Goal: Transaction & Acquisition: Book appointment/travel/reservation

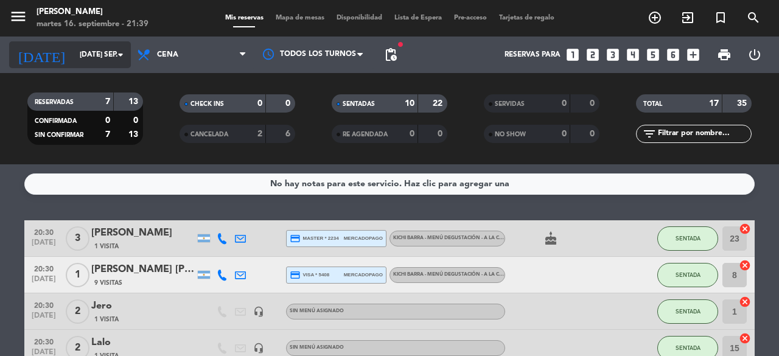
scroll to position [462, 0]
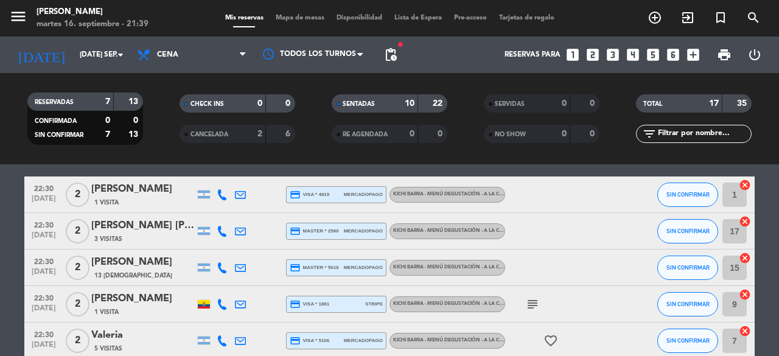
click at [763, 158] on div "RESERVADAS 7 13 CONFIRMADA 0 0 SIN CONFIRMAR 7 13 CHECK INS 0 0 CANCELADA 2 6 S…" at bounding box center [389, 118] width 779 height 91
click at [764, 237] on bookings-row "20:30 [DATE] 3 [PERSON_NAME] 1 Visita credit_card master * 2234 mercadopago Kic…" at bounding box center [389, 77] width 779 height 638
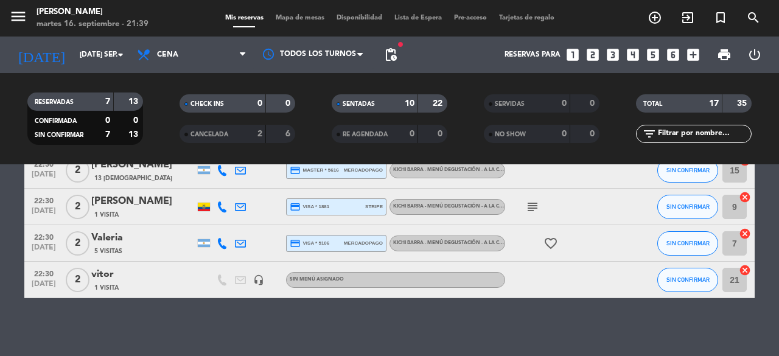
scroll to position [562, 0]
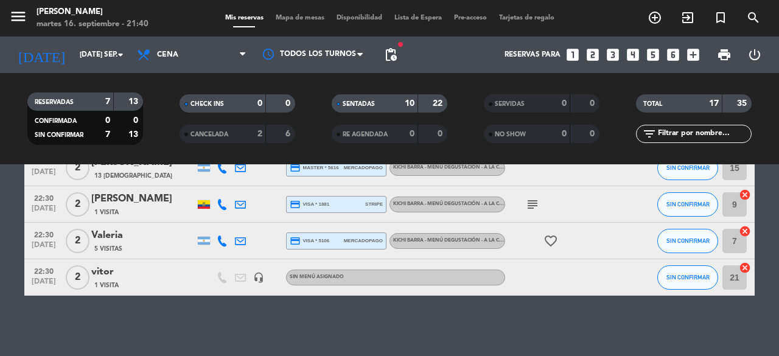
click at [591, 58] on icon "looks_two" at bounding box center [593, 55] width 16 height 16
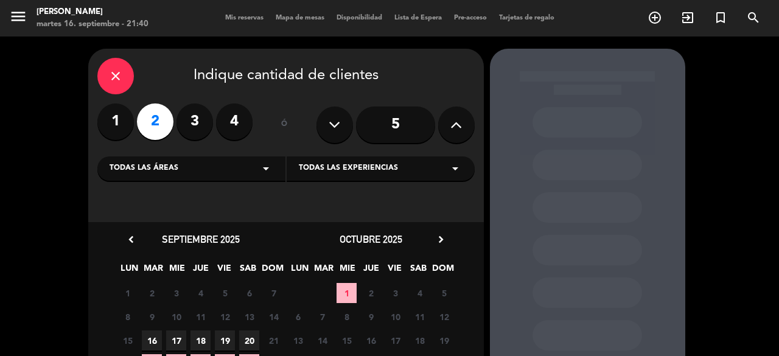
click at [152, 335] on span "16" at bounding box center [152, 340] width 20 height 20
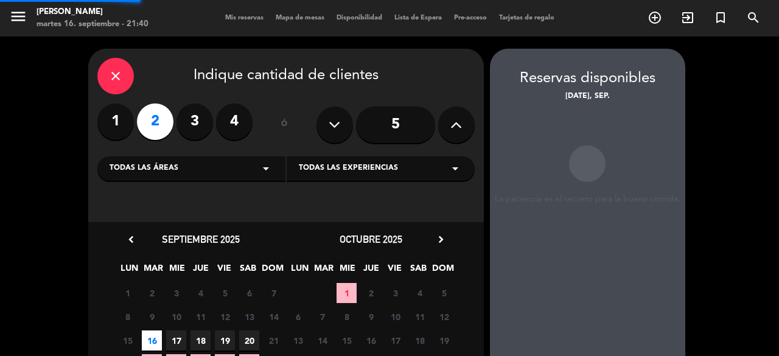
scroll to position [49, 0]
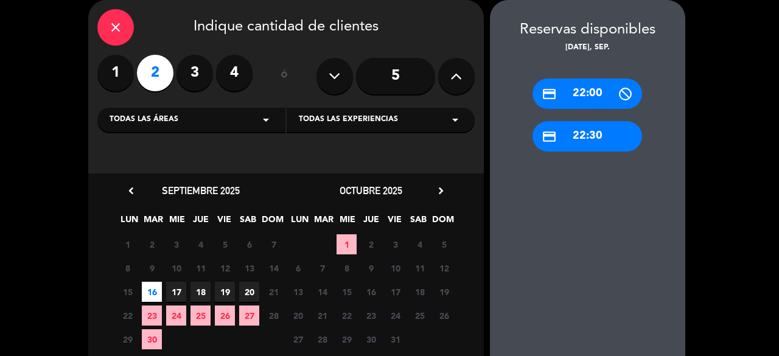
click at [593, 131] on div "credit_card 22:30" at bounding box center [587, 136] width 110 height 30
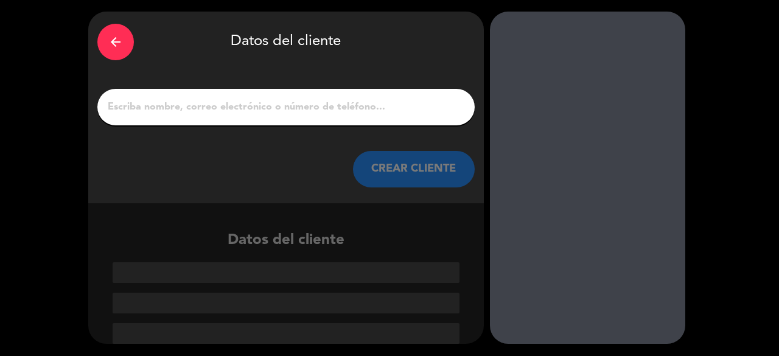
scroll to position [37, 0]
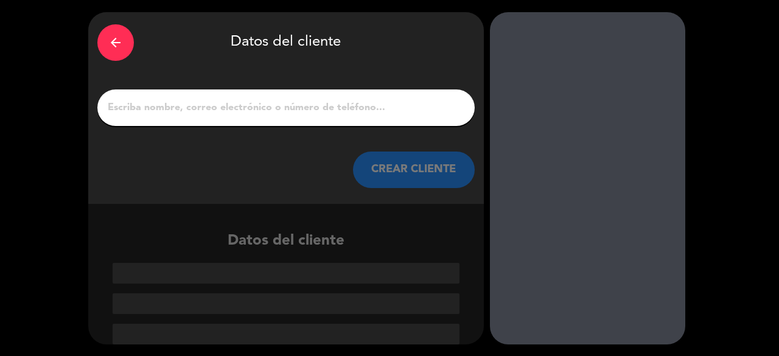
click at [266, 103] on input "1" at bounding box center [285, 107] width 359 height 17
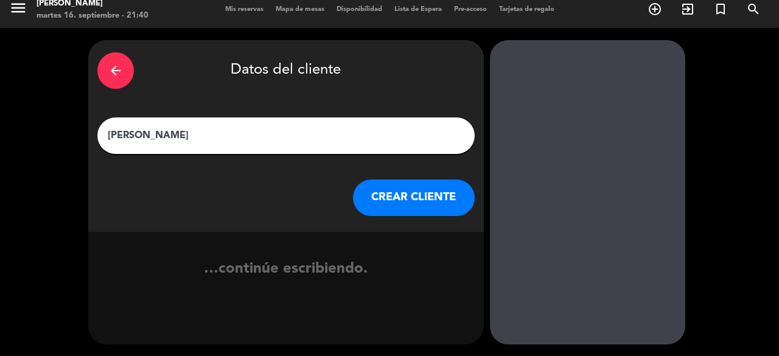
type input "[PERSON_NAME]"
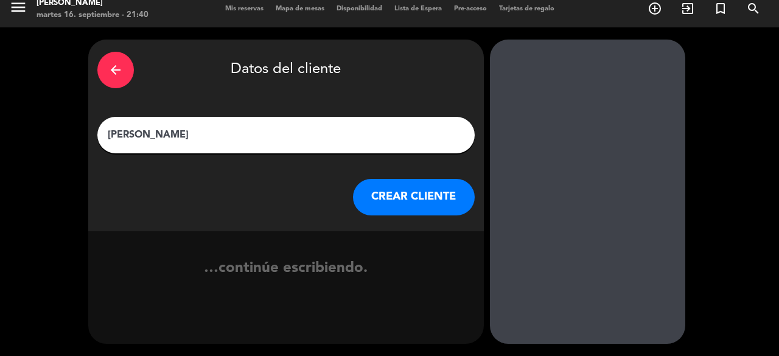
click at [404, 198] on div "arrow_back Datos del cliente [PERSON_NAME] CLIENTE" at bounding box center [285, 136] width 395 height 192
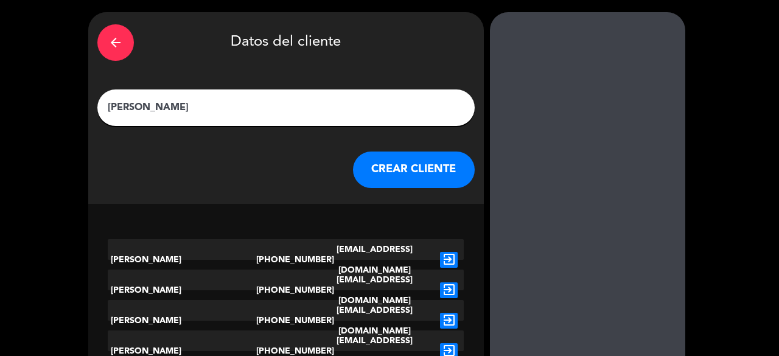
click at [420, 175] on button "CREAR CLIENTE" at bounding box center [414, 169] width 122 height 37
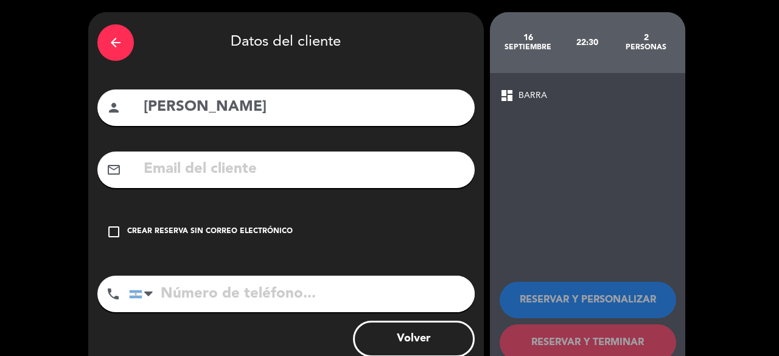
click at [113, 234] on icon "check_box_outline_blank" at bounding box center [113, 232] width 15 height 15
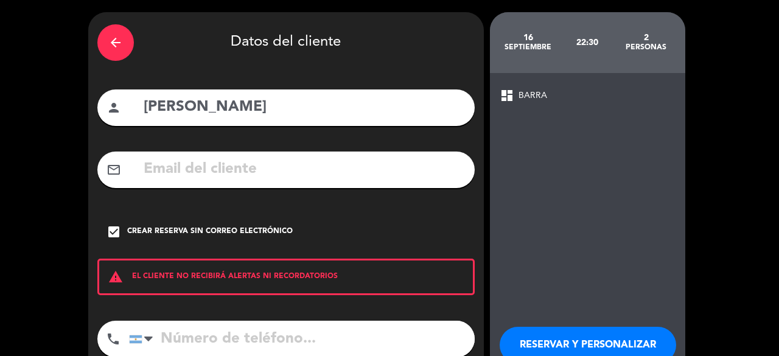
click at [739, 187] on div "arrow_back Datos del cliente person valentina mail_outline check_box Crear rese…" at bounding box center [389, 216] width 779 height 433
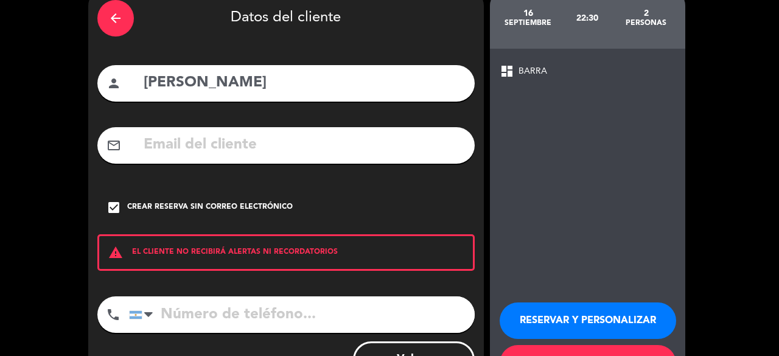
scroll to position [113, 0]
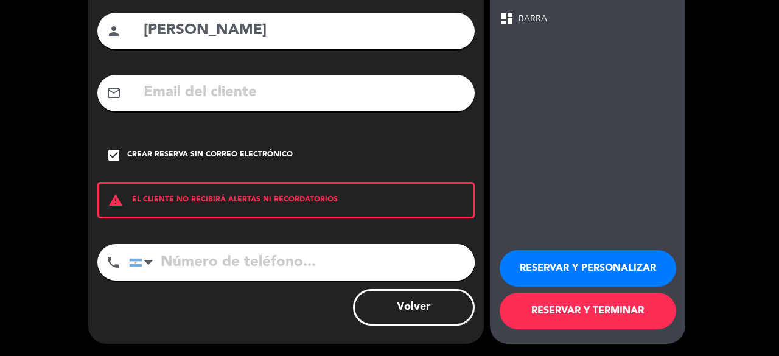
click at [579, 313] on button "RESERVAR Y TERMINAR" at bounding box center [588, 311] width 176 height 37
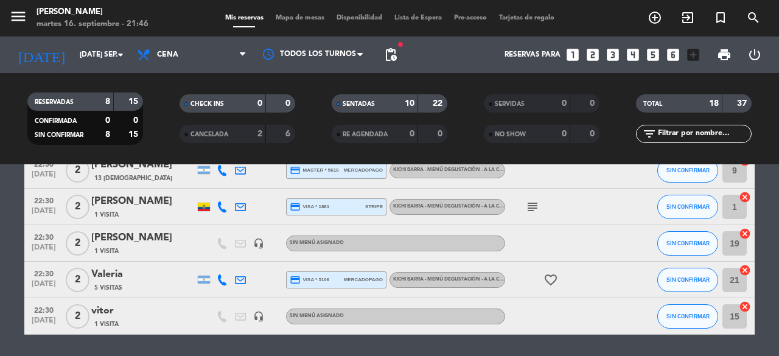
scroll to position [584, 0]
